Goal: Task Accomplishment & Management: Manage account settings

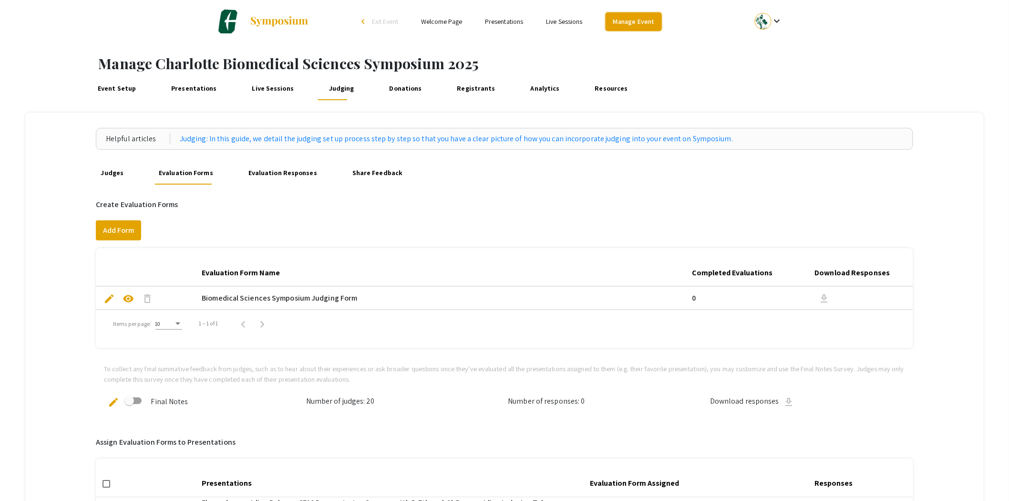
click at [637, 24] on link "Manage Event" at bounding box center [634, 21] width 56 height 19
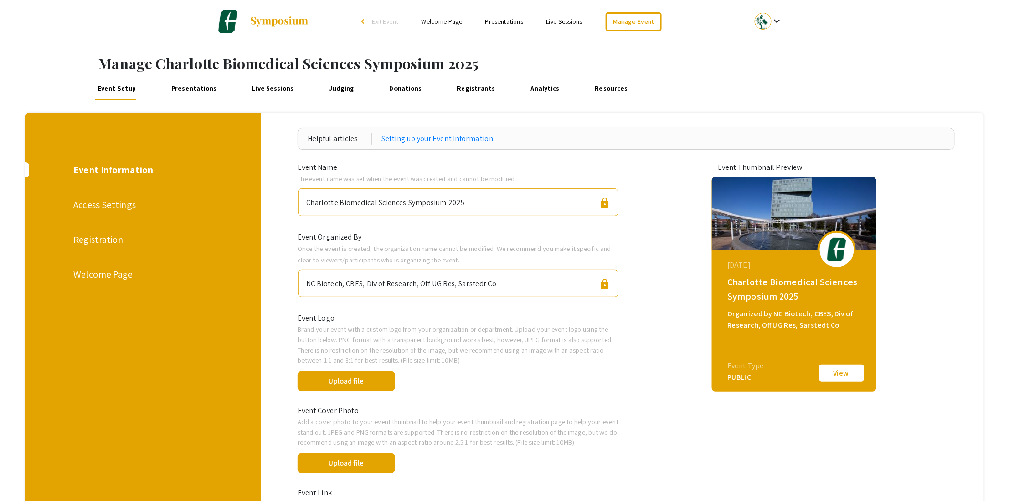
click at [101, 206] on div "Access Settings" at bounding box center [142, 204] width 138 height 14
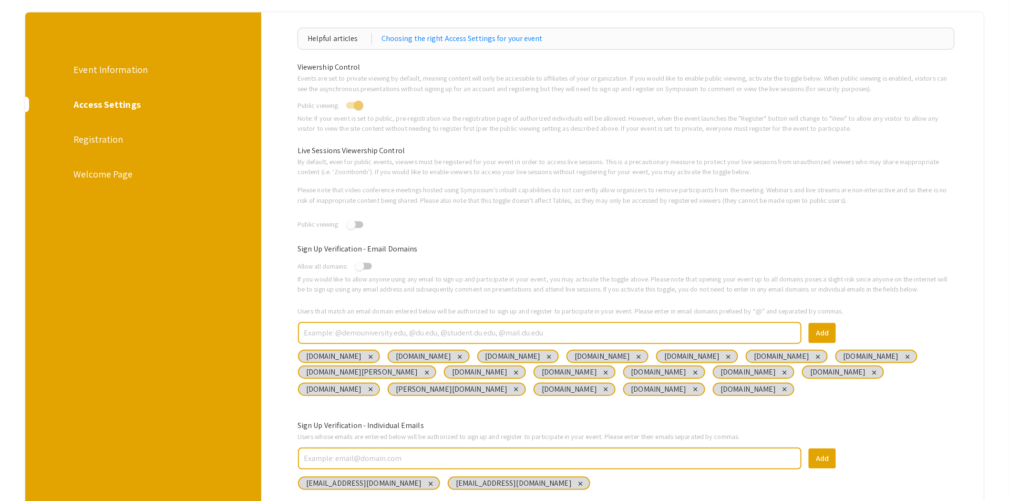
scroll to position [53, 0]
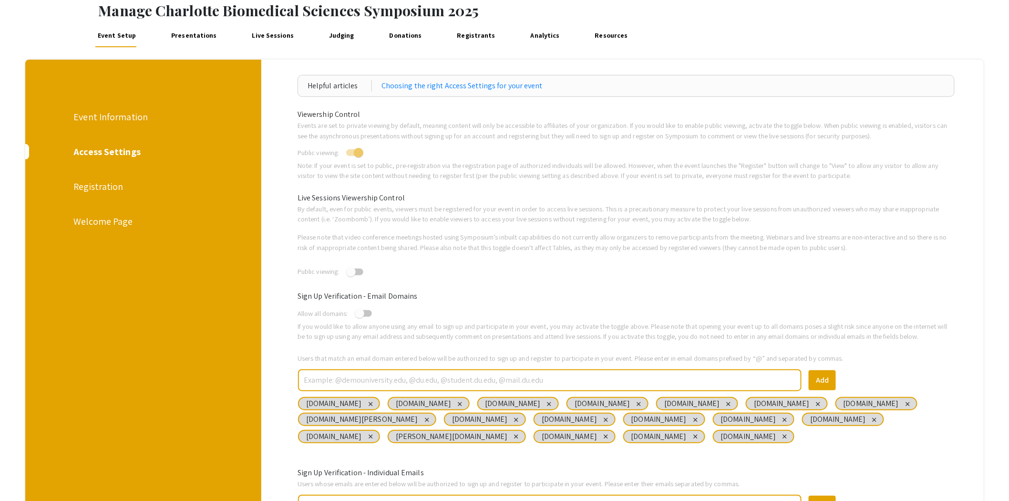
click at [103, 121] on div "Event Information" at bounding box center [142, 117] width 138 height 14
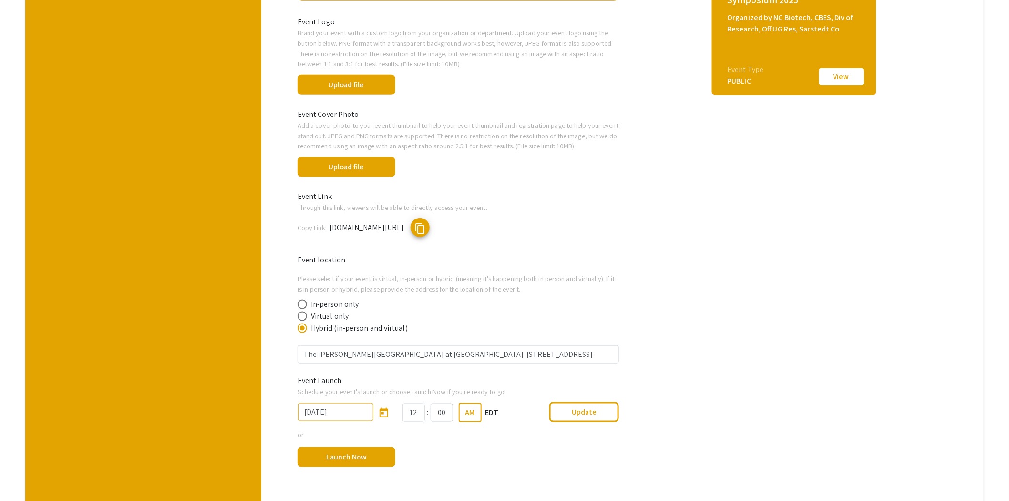
scroll to position [365, 0]
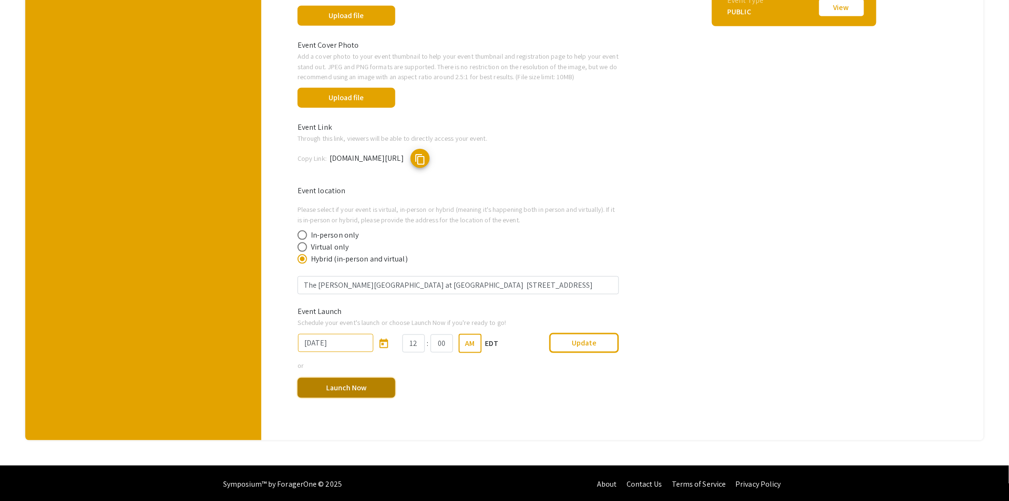
click at [337, 390] on button "Launch Now" at bounding box center [347, 388] width 98 height 20
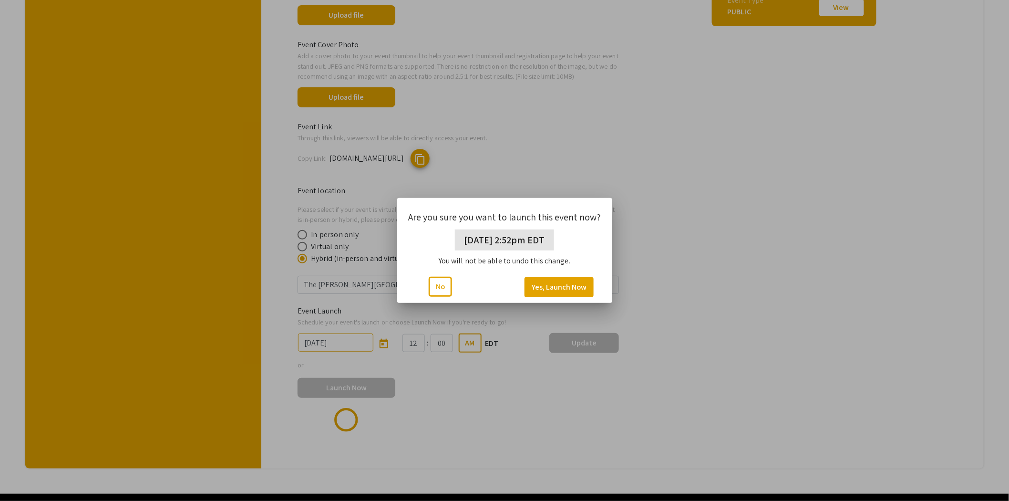
scroll to position [0, 0]
click at [560, 287] on button "Yes, Launch Now" at bounding box center [559, 287] width 69 height 20
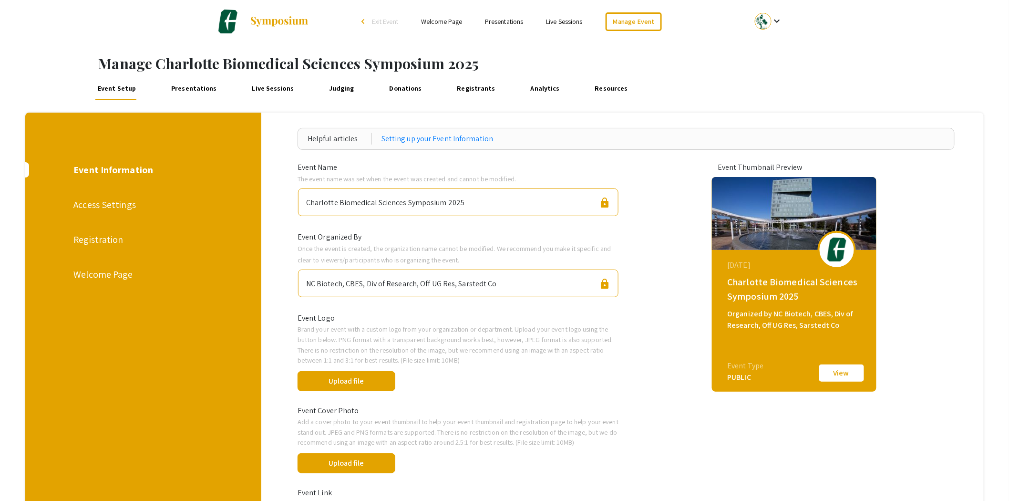
scroll to position [365, 0]
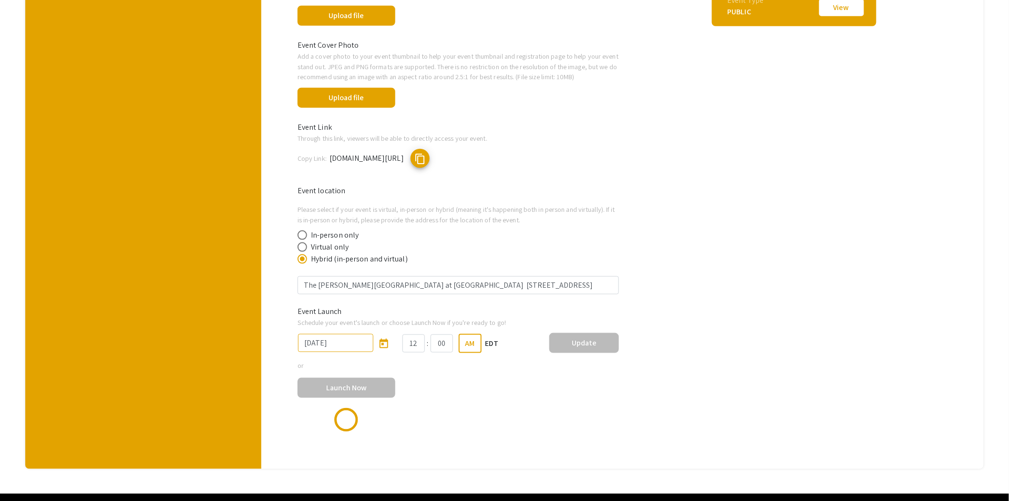
type input "[DATE]"
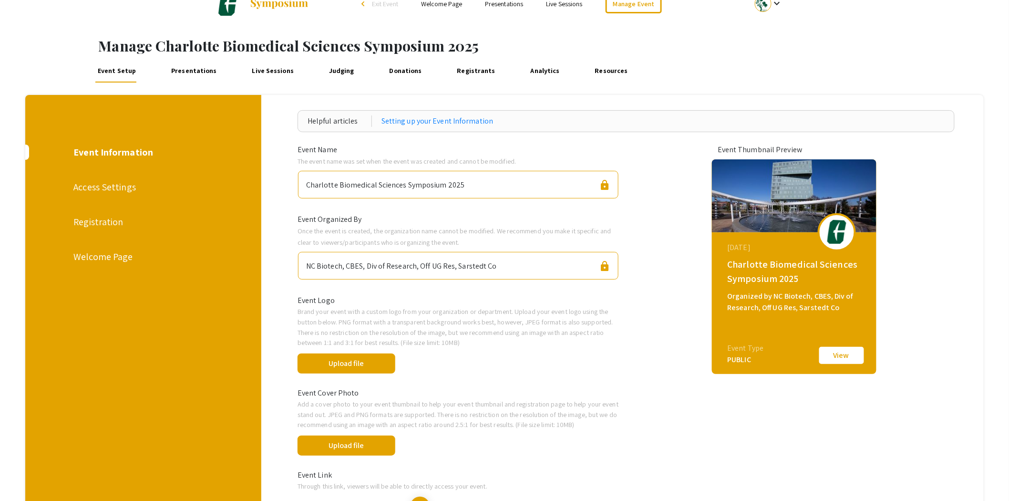
scroll to position [0, 0]
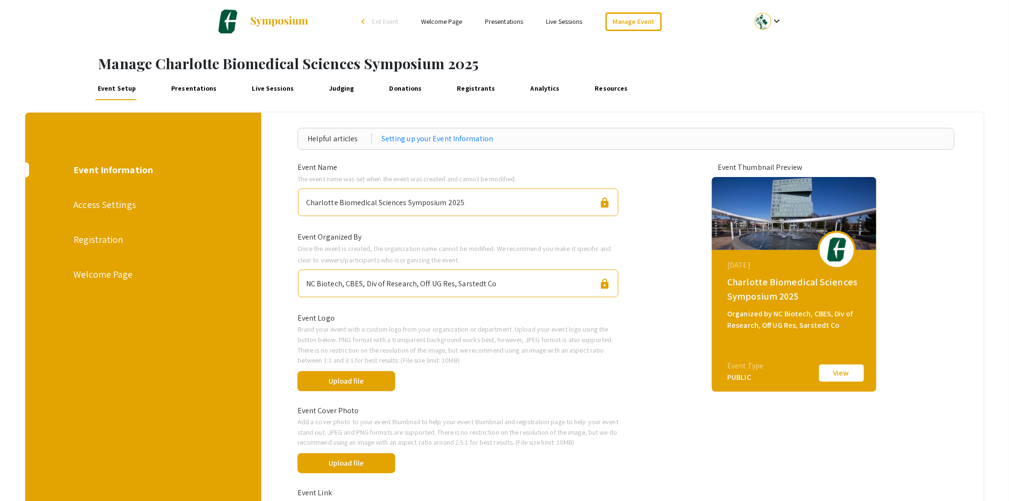
click at [452, 23] on link "Welcome Page" at bounding box center [441, 21] width 41 height 9
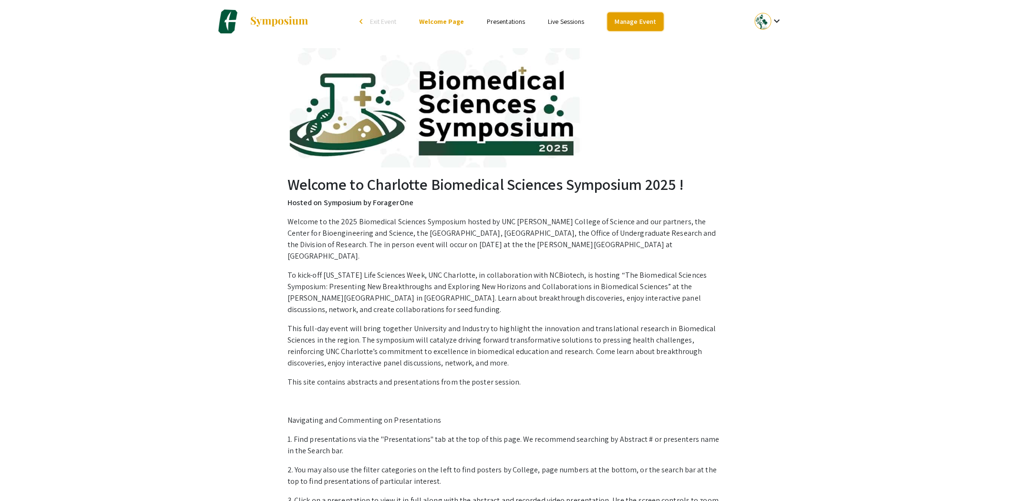
click at [638, 20] on link "Manage Event" at bounding box center [635, 21] width 56 height 19
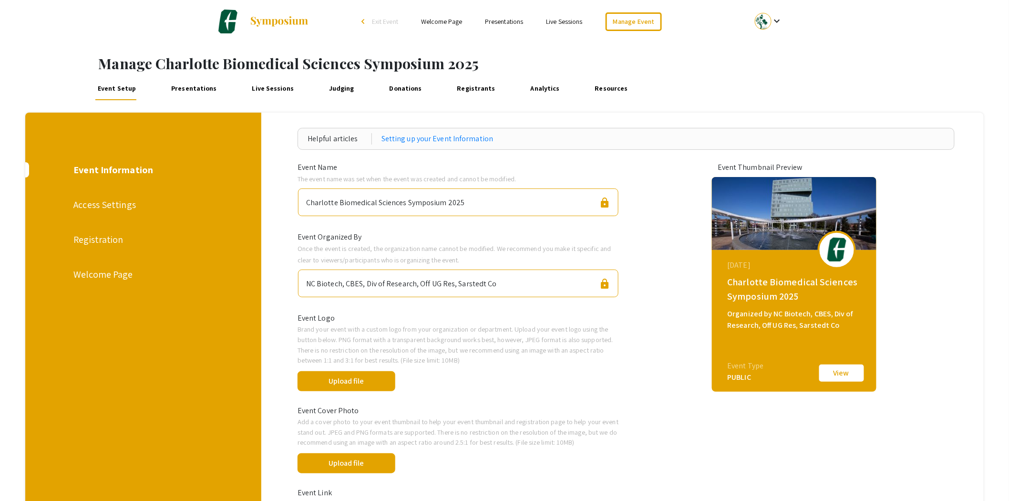
click at [90, 234] on div "Registration" at bounding box center [142, 239] width 138 height 14
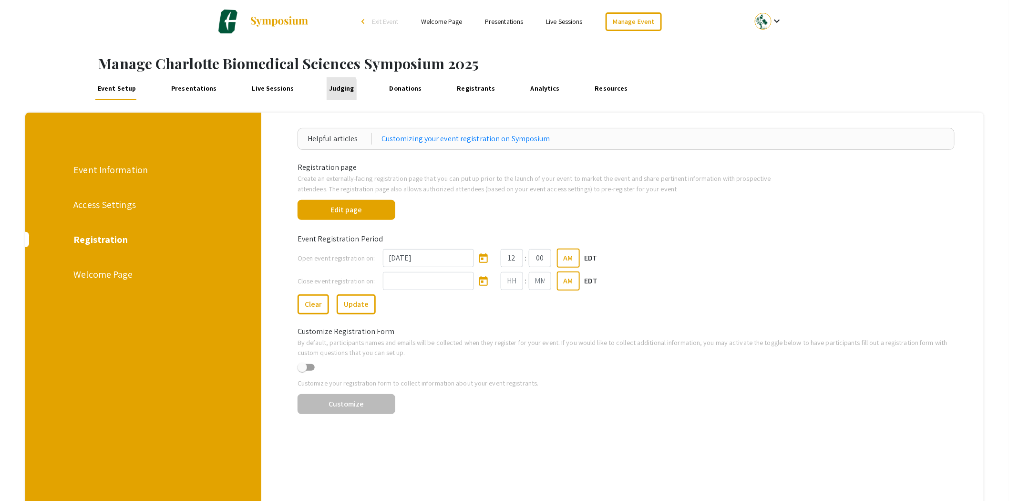
click at [328, 90] on link "Judging" at bounding box center [342, 88] width 30 height 23
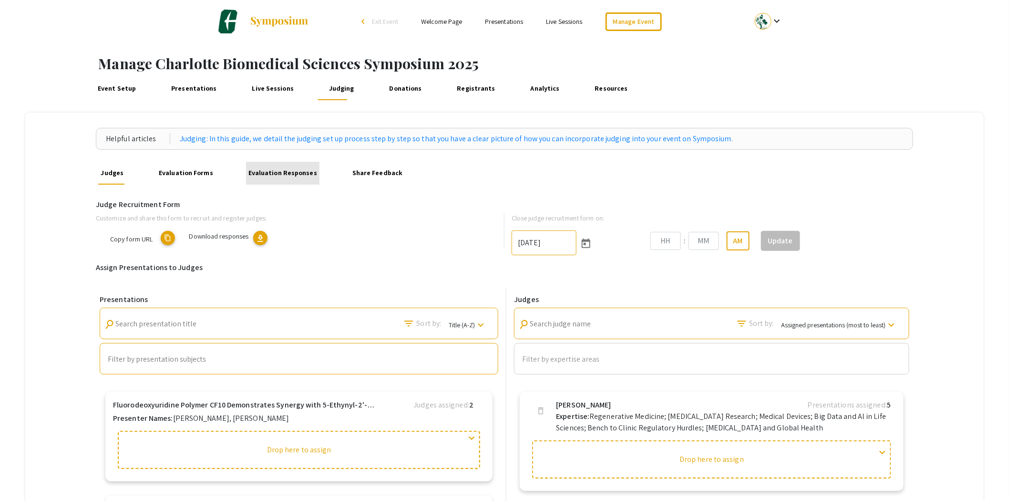
click at [285, 177] on link "Evaluation Responses" at bounding box center [283, 173] width 74 height 23
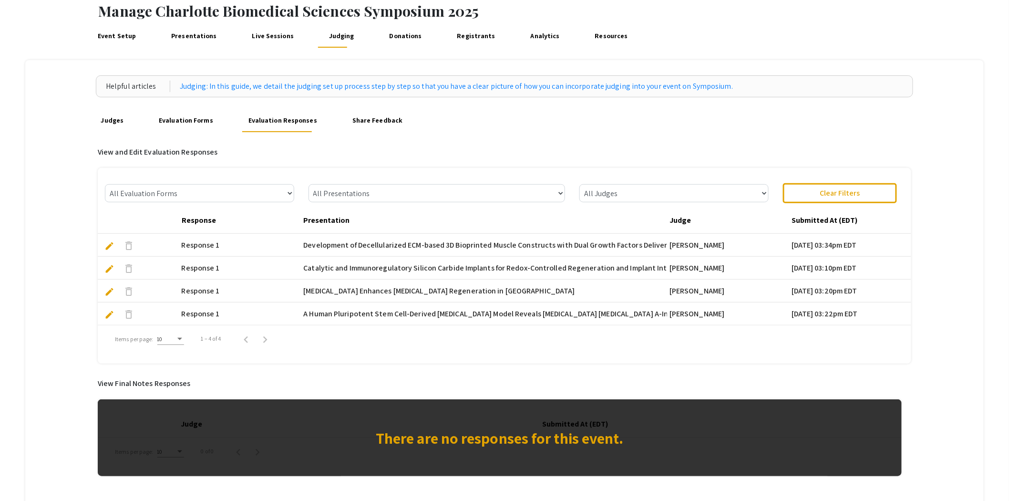
scroll to position [53, 0]
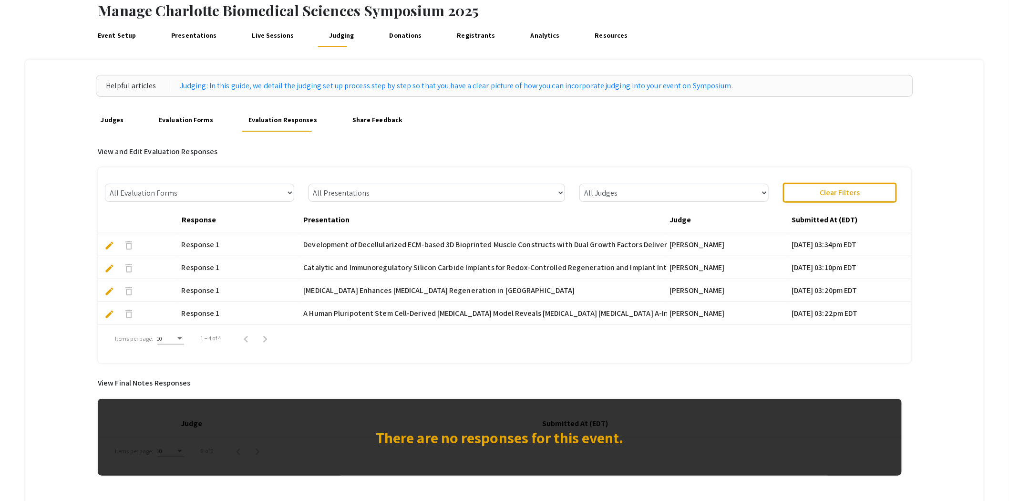
click at [189, 121] on link "Evaluation Forms" at bounding box center [185, 120] width 59 height 23
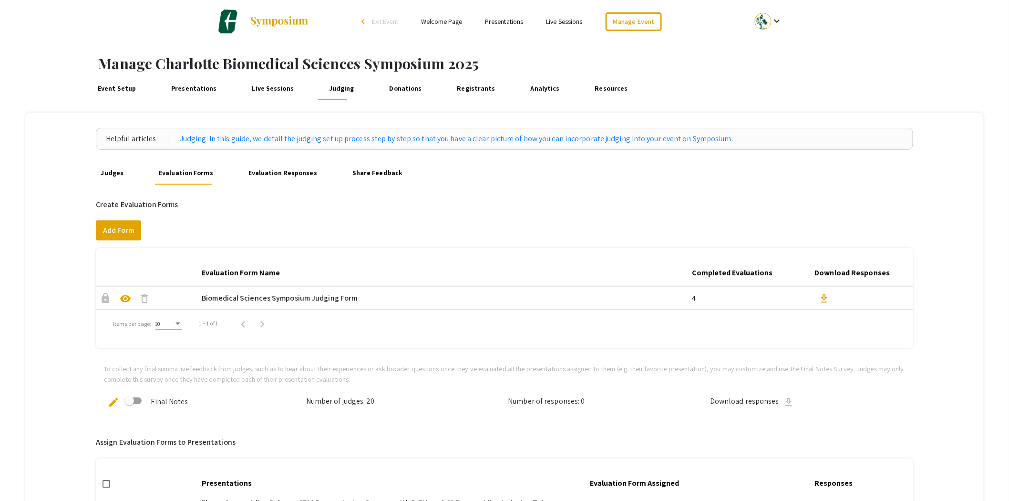
click at [107, 174] on link "Judges" at bounding box center [112, 173] width 28 height 23
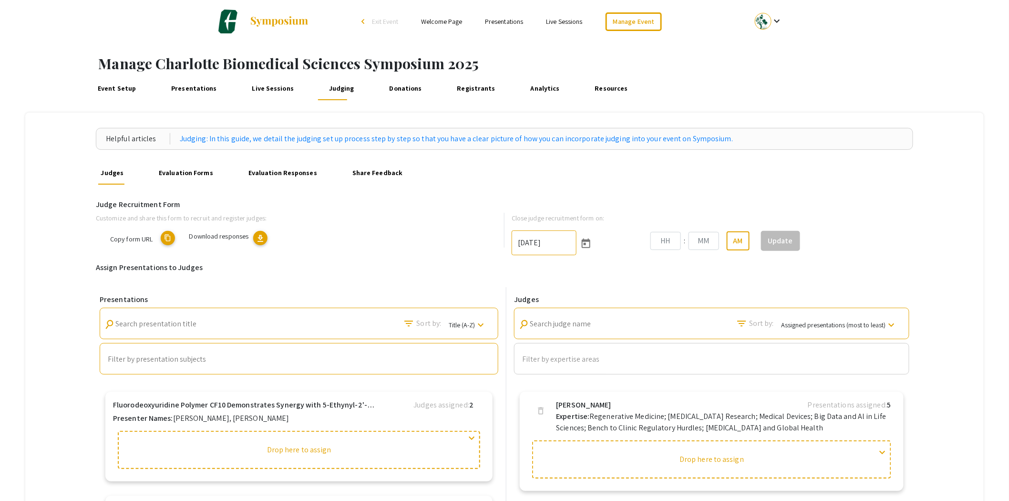
type input "10"
type input "52"
